Goal: Contribute content: Add original content to the website for others to see

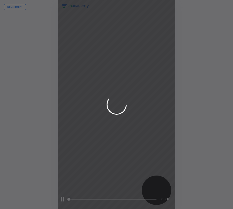
scroll to position [209, 152]
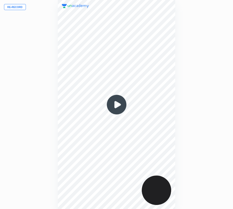
drag, startPoint x: 23, startPoint y: 8, endPoint x: 112, endPoint y: 136, distance: 156.2
click at [24, 10] on div "Re-record 00 : 00" at bounding box center [116, 104] width 233 height 209
click at [9, 7] on button "Re-record" at bounding box center [15, 7] width 22 height 6
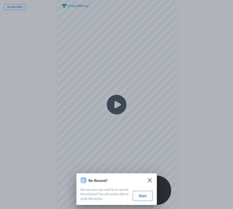
drag, startPoint x: 140, startPoint y: 197, endPoint x: 132, endPoint y: 197, distance: 8.3
click at [140, 198] on button "Start" at bounding box center [143, 196] width 20 height 10
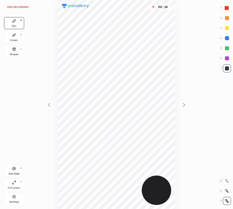
drag, startPoint x: 226, startPoint y: 9, endPoint x: 222, endPoint y: 12, distance: 4.7
click at [226, 10] on div at bounding box center [227, 8] width 4 height 4
click at [16, 40] on div "Eraser" at bounding box center [14, 40] width 8 height 3
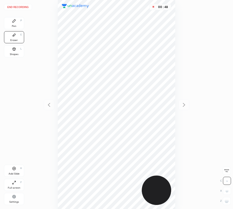
click at [17, 24] on div "Pen P" at bounding box center [14, 23] width 20 height 12
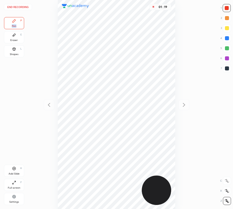
drag, startPoint x: 25, startPoint y: 6, endPoint x: 51, endPoint y: 39, distance: 42.3
click at [29, 10] on div "End recording 1 2 3 4 5 6 7 R O A L C X Z Erase all C X Z Pen P Eraser E Shapes…" at bounding box center [116, 104] width 233 height 209
click at [19, 9] on button "End recording" at bounding box center [18, 7] width 28 height 6
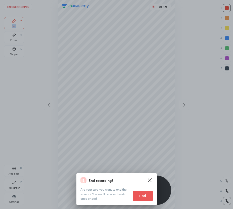
click at [148, 195] on button "End" at bounding box center [143, 196] width 20 height 10
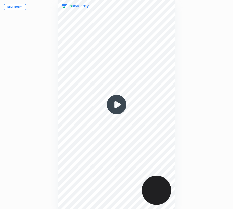
click at [20, 7] on button "Re-record" at bounding box center [15, 7] width 22 height 6
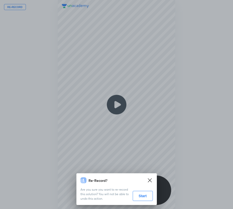
click at [140, 192] on button "Start" at bounding box center [143, 196] width 20 height 10
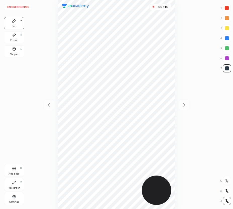
click at [225, 9] on div at bounding box center [227, 8] width 4 height 4
click at [226, 50] on div at bounding box center [227, 48] width 8 height 8
click at [14, 169] on icon at bounding box center [14, 169] width 2 height 2
drag, startPoint x: 17, startPoint y: 35, endPoint x: 22, endPoint y: 36, distance: 4.9
click at [18, 35] on div "Eraser E" at bounding box center [14, 37] width 20 height 12
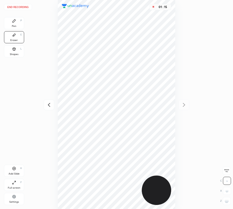
drag, startPoint x: 15, startPoint y: 22, endPoint x: 25, endPoint y: 26, distance: 10.3
click at [21, 25] on div "Pen P" at bounding box center [14, 23] width 20 height 12
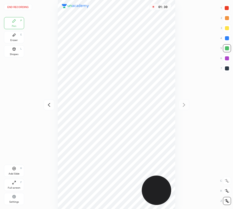
click at [20, 39] on div "Eraser E" at bounding box center [14, 37] width 20 height 12
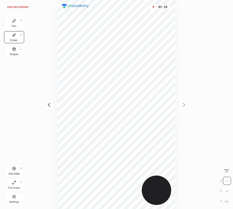
drag, startPoint x: 12, startPoint y: 25, endPoint x: 42, endPoint y: 38, distance: 33.3
click at [14, 26] on div "Pen" at bounding box center [14, 26] width 5 height 3
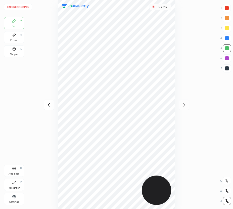
click at [17, 168] on div "Add Slide H" at bounding box center [14, 171] width 20 height 12
drag, startPoint x: 48, startPoint y: 107, endPoint x: 47, endPoint y: 104, distance: 2.7
click at [48, 107] on icon at bounding box center [49, 105] width 6 height 6
drag, startPoint x: 186, startPoint y: 107, endPoint x: 179, endPoint y: 95, distance: 13.4
click at [186, 107] on icon at bounding box center [184, 105] width 6 height 6
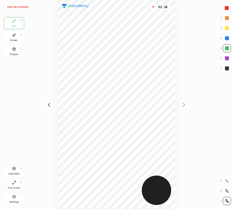
click at [48, 104] on icon at bounding box center [49, 105] width 6 height 6
click at [49, 103] on icon at bounding box center [49, 105] width 6 height 6
click at [184, 105] on icon at bounding box center [184, 105] width 2 height 4
click at [10, 39] on div "Eraser E" at bounding box center [14, 37] width 20 height 12
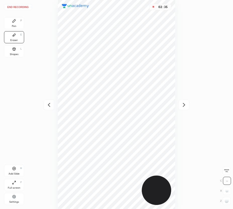
drag, startPoint x: 9, startPoint y: 25, endPoint x: 38, endPoint y: 24, distance: 28.6
click at [11, 25] on div "Pen P" at bounding box center [14, 23] width 20 height 12
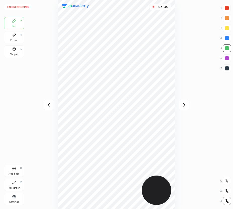
click at [226, 8] on div at bounding box center [227, 8] width 4 height 4
click at [183, 104] on icon at bounding box center [184, 105] width 6 height 6
click at [11, 6] on button "End recording" at bounding box center [18, 7] width 28 height 6
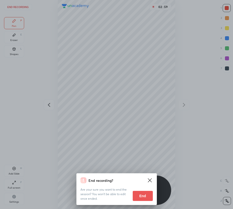
click at [142, 196] on button "End" at bounding box center [143, 196] width 20 height 10
